Goal: Register for event/course

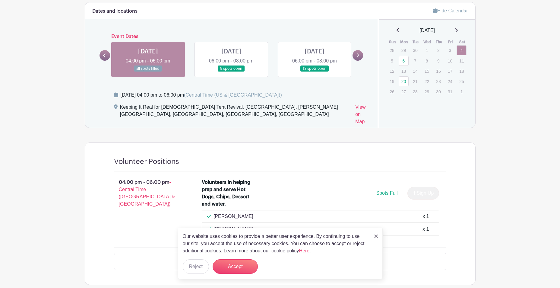
scroll to position [300, 0]
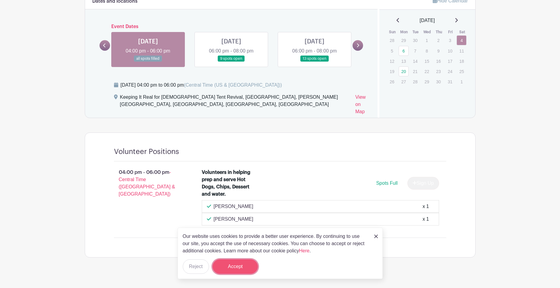
click at [247, 268] on button "Accept" at bounding box center [235, 266] width 45 height 14
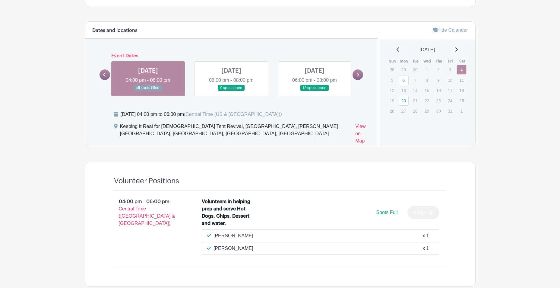
scroll to position [270, 0]
click at [231, 92] on link at bounding box center [231, 92] width 0 height 0
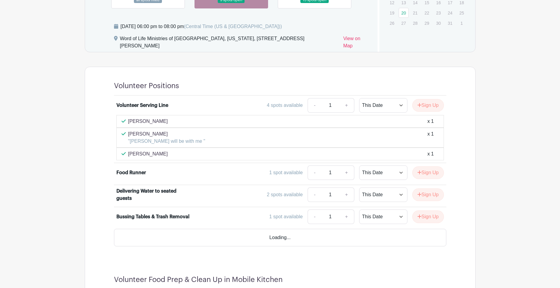
scroll to position [390, 0]
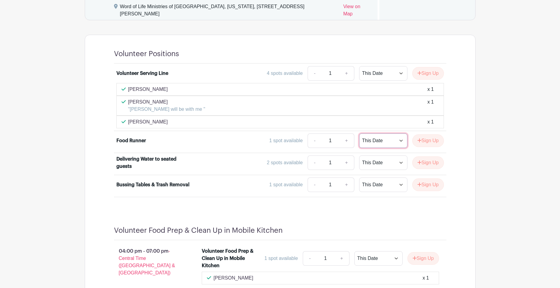
click at [401, 133] on select "This Date Select Dates" at bounding box center [383, 140] width 48 height 14
click at [359, 133] on select "This Date Select Dates" at bounding box center [383, 140] width 48 height 14
click at [424, 135] on button "Sign Up" at bounding box center [429, 140] width 32 height 13
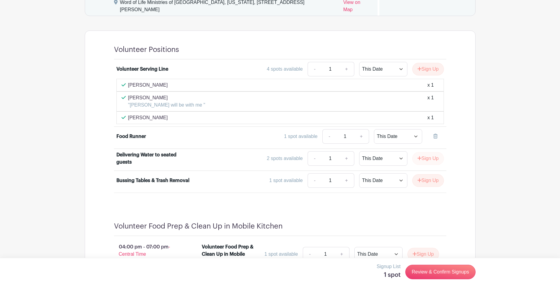
scroll to position [389, 0]
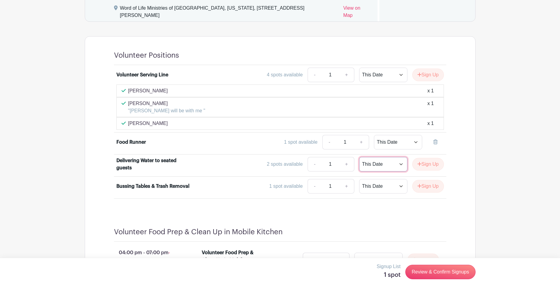
click at [399, 157] on select "This Date Select Dates" at bounding box center [383, 164] width 48 height 14
click at [359, 157] on select "This Date Select Dates" at bounding box center [383, 164] width 48 height 14
click at [424, 158] on button "Sign Up" at bounding box center [429, 164] width 32 height 13
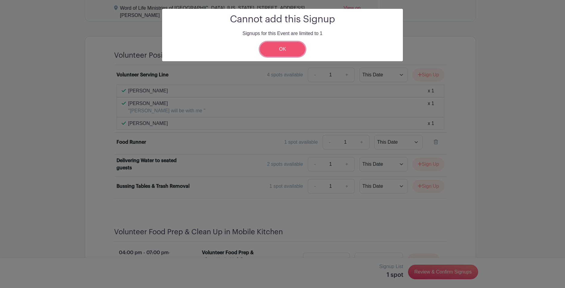
click at [291, 50] on link "OK" at bounding box center [282, 49] width 45 height 14
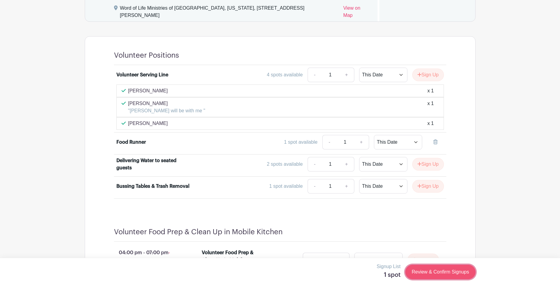
click at [459, 274] on link "Review & Confirm Signups" at bounding box center [441, 272] width 70 height 14
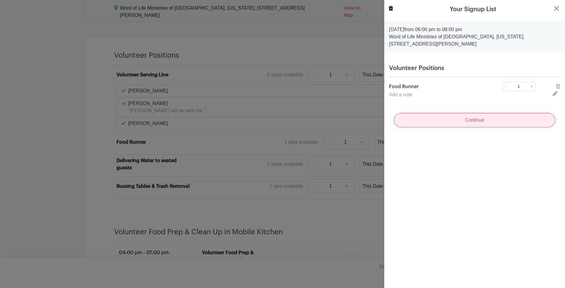
click at [472, 122] on input "Continue" at bounding box center [474, 120] width 161 height 14
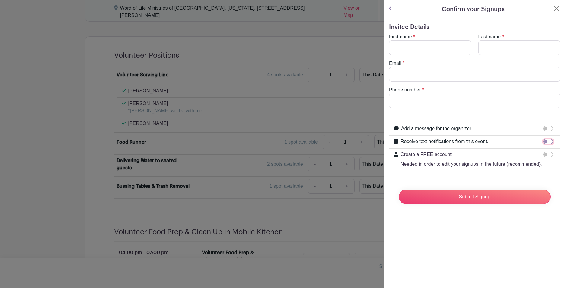
click at [544, 140] on input "Receive text notifications from this event." at bounding box center [548, 141] width 10 height 5
checkbox input "true"
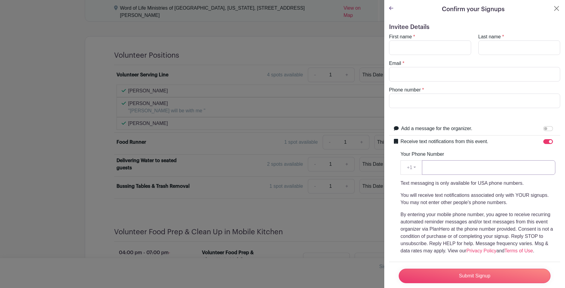
click at [478, 171] on input "Your Phone Number" at bounding box center [488, 167] width 133 height 14
type input "4792159897"
type input "[PERSON_NAME]"
type input "[PERSON_NAME][EMAIL_ADDRESS][PERSON_NAME][DOMAIN_NAME]"
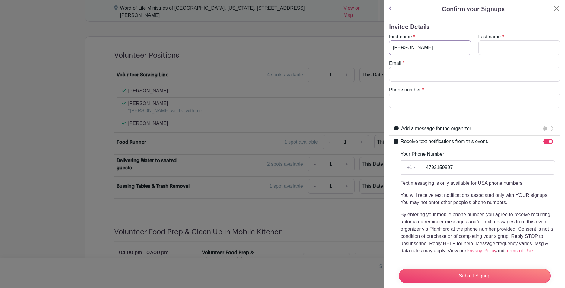
type input "4792159897"
click at [544, 128] on input "Add a message for the organizer." at bounding box center [548, 128] width 10 height 5
checkbox input "true"
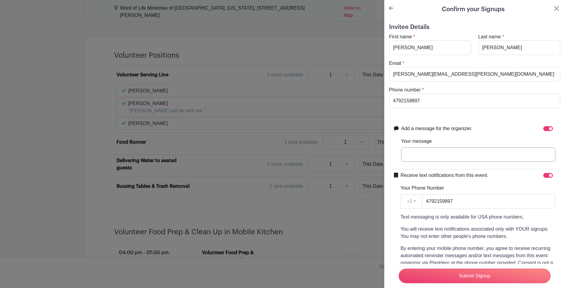
click at [508, 157] on input "Your message" at bounding box center [478, 154] width 154 height 14
type input "I"
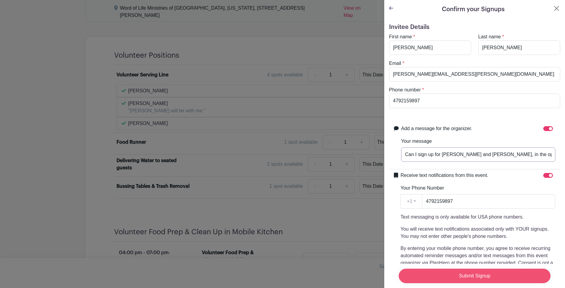
type input "Can I sign up for [PERSON_NAME] and [PERSON_NAME], in the open spots"
click at [465, 271] on input "Submit Signup" at bounding box center [475, 276] width 152 height 14
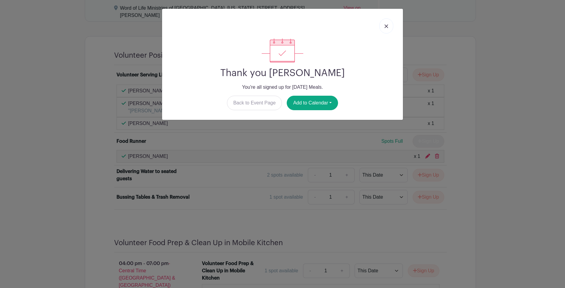
click at [388, 26] on link at bounding box center [386, 25] width 14 height 15
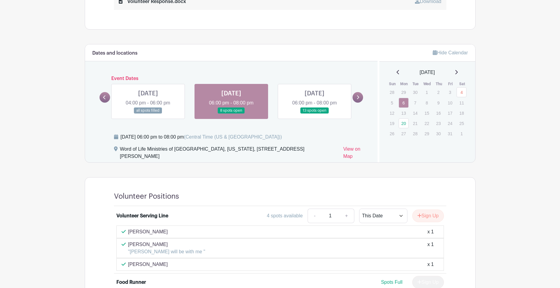
scroll to position [241, 0]
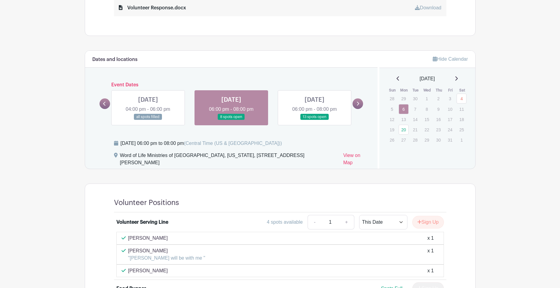
click at [231, 120] on link at bounding box center [231, 120] width 0 height 0
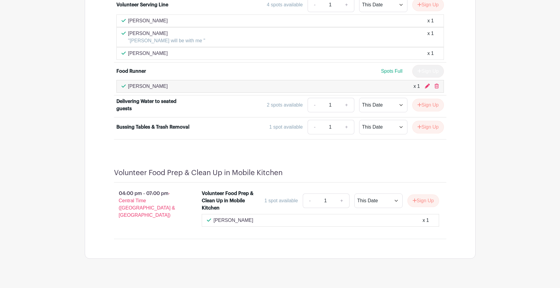
scroll to position [460, 0]
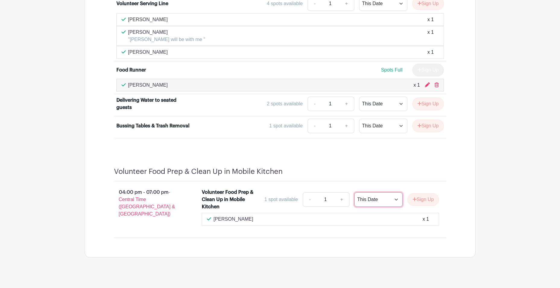
click at [394, 193] on select "This Date Select Dates" at bounding box center [379, 199] width 48 height 14
click at [355, 192] on select "This Date Select Dates" at bounding box center [379, 199] width 48 height 14
click at [422, 193] on button "Sign Up" at bounding box center [424, 199] width 32 height 13
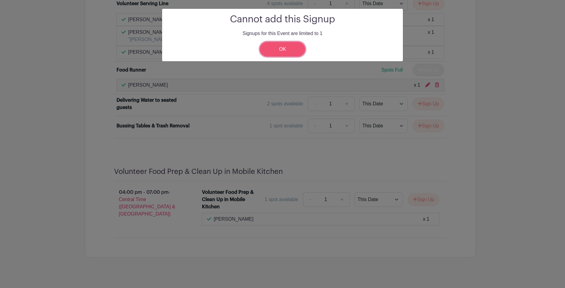
click at [292, 52] on link "OK" at bounding box center [282, 49] width 45 height 14
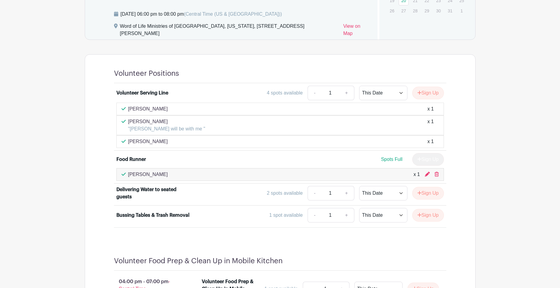
scroll to position [369, 0]
